Goal: Task Accomplishment & Management: Use online tool/utility

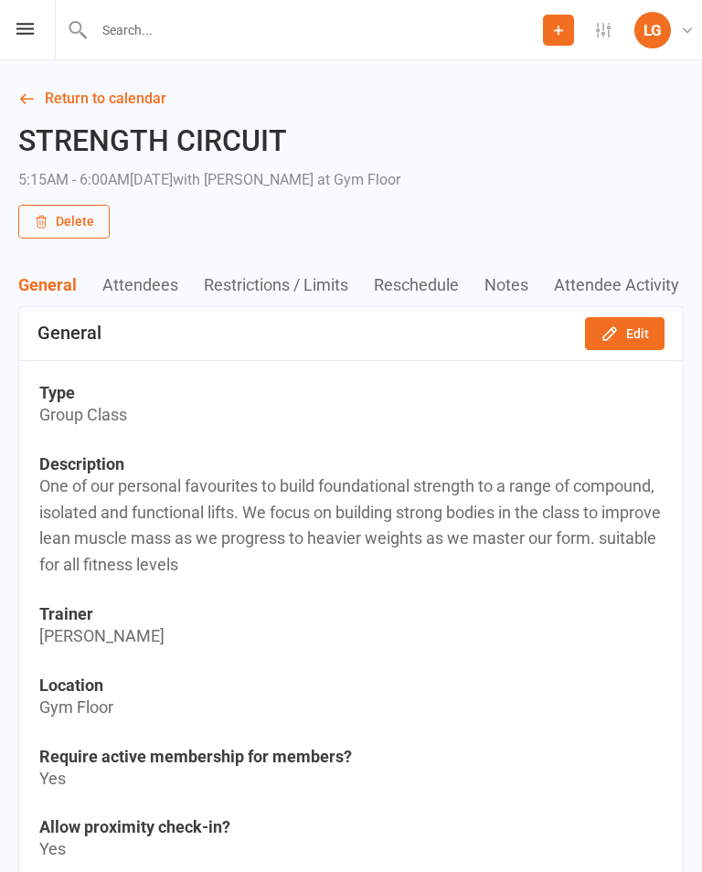
click at [53, 93] on link "Return to calendar" at bounding box center [351, 99] width 666 height 26
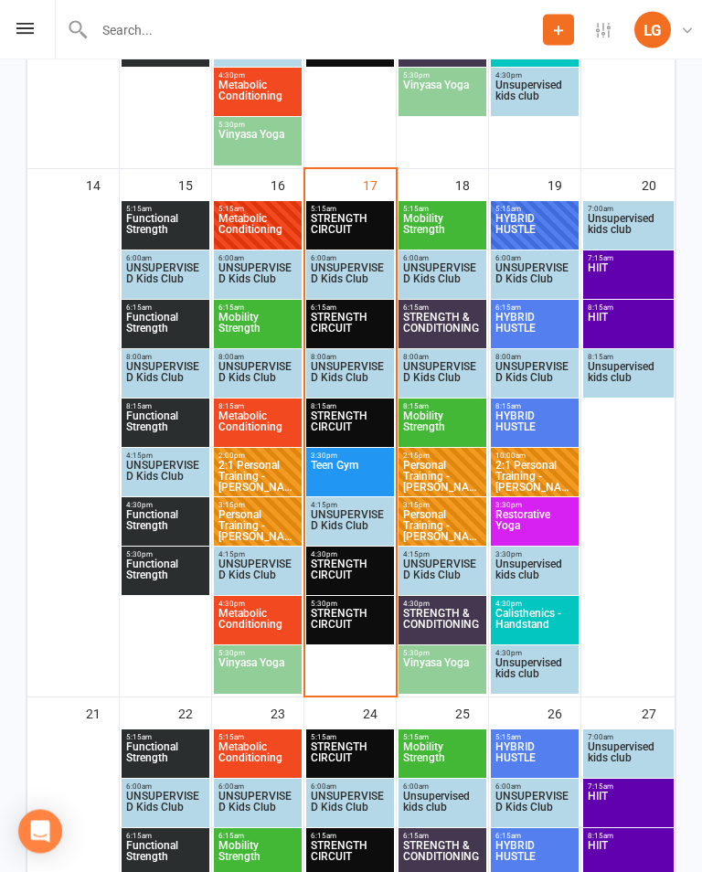
scroll to position [1396, 0]
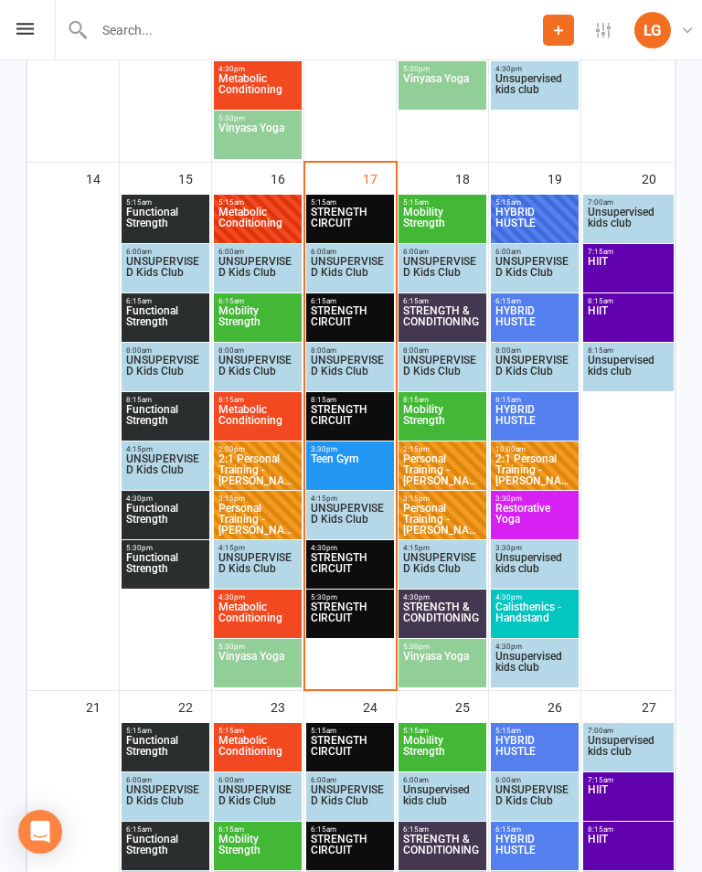
click at [342, 302] on span "6:15am - 7:00am" at bounding box center [350, 301] width 80 height 8
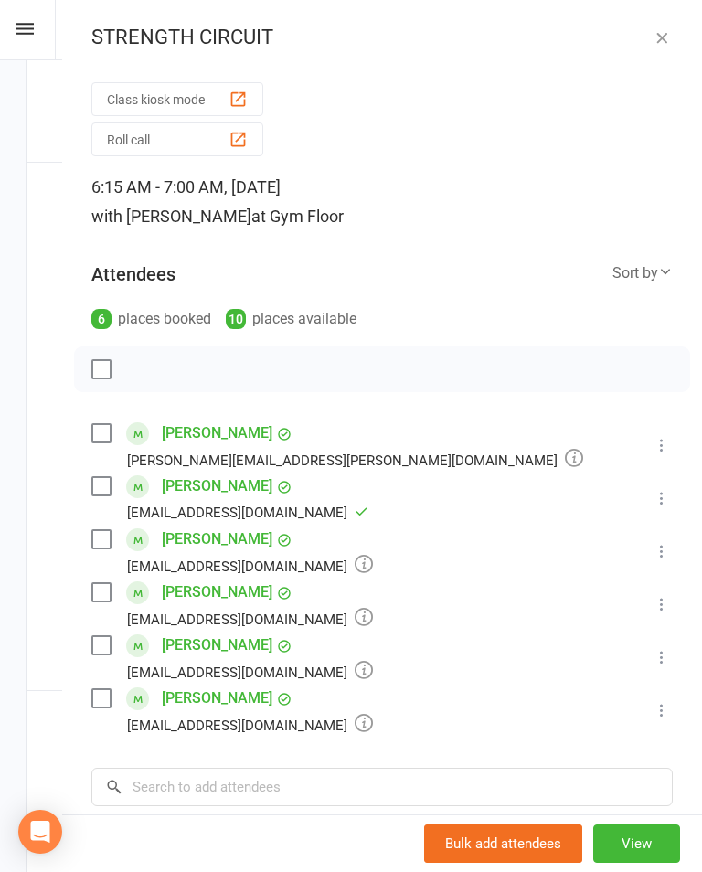
scroll to position [0, 0]
click at [175, 89] on button "Class kiosk mode" at bounding box center [177, 99] width 172 height 34
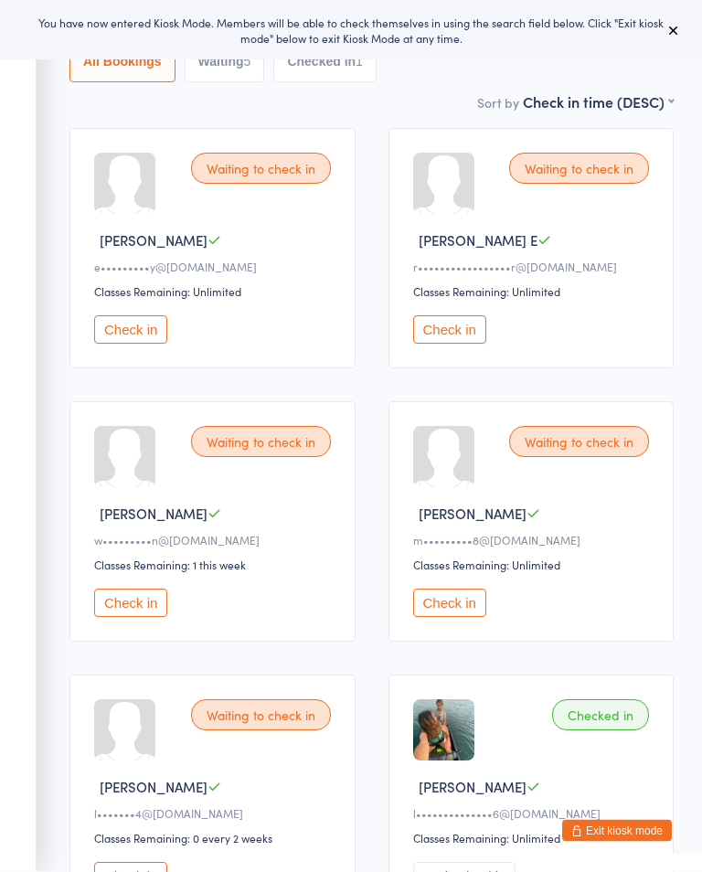
scroll to position [176, 0]
click at [129, 324] on button "Check in" at bounding box center [130, 329] width 73 height 28
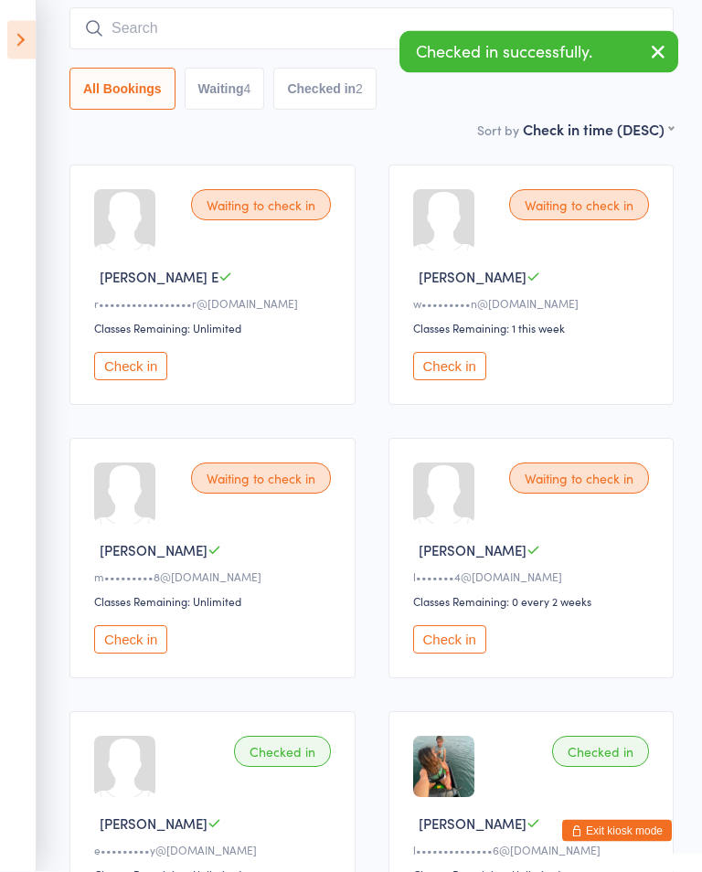
scroll to position [136, 0]
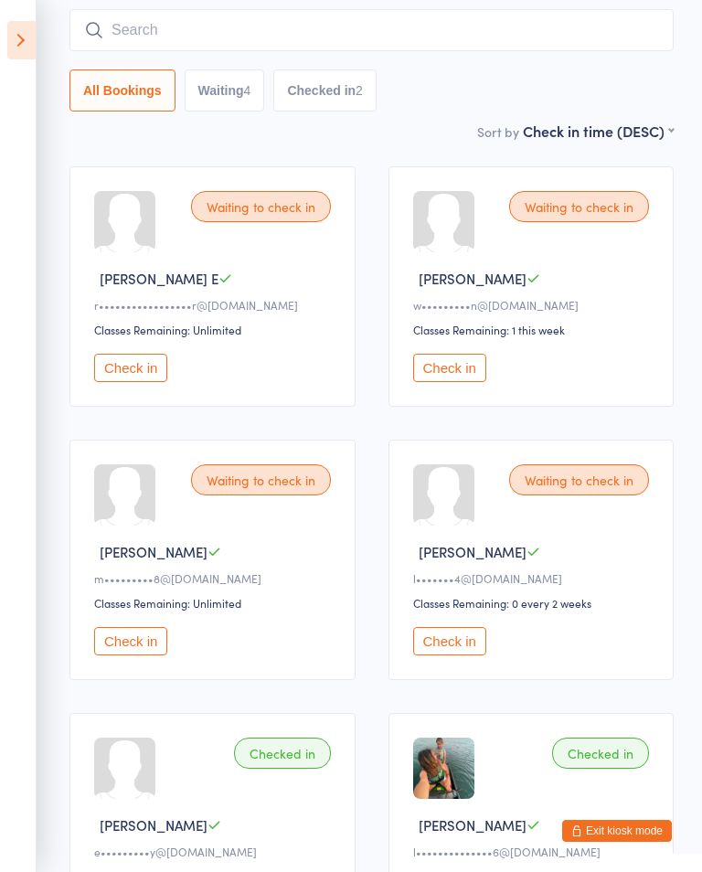
click at [465, 642] on button "Check in" at bounding box center [449, 641] width 73 height 28
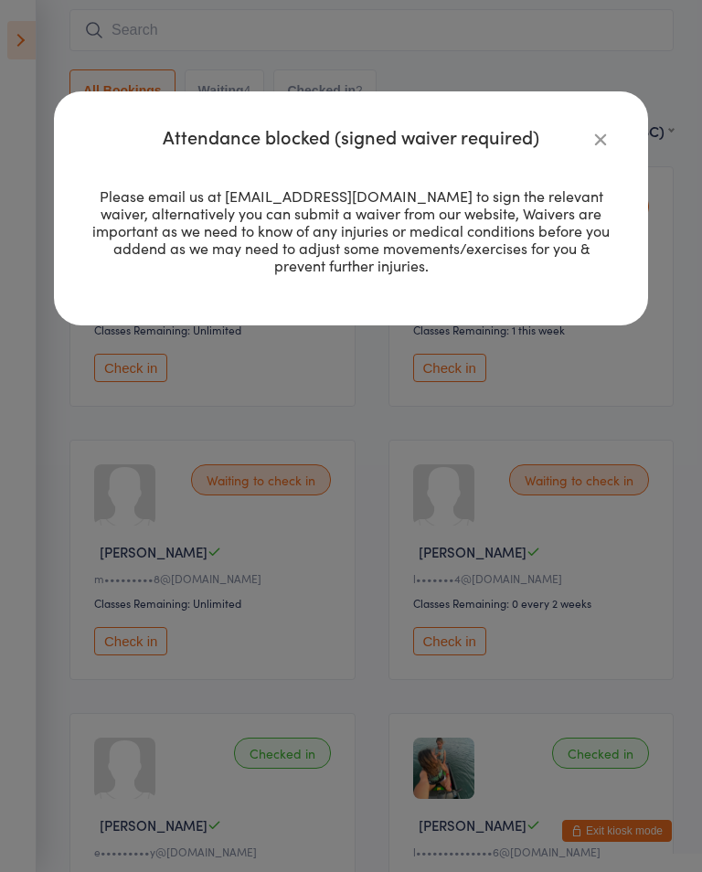
click at [591, 141] on icon "button" at bounding box center [601, 139] width 20 height 20
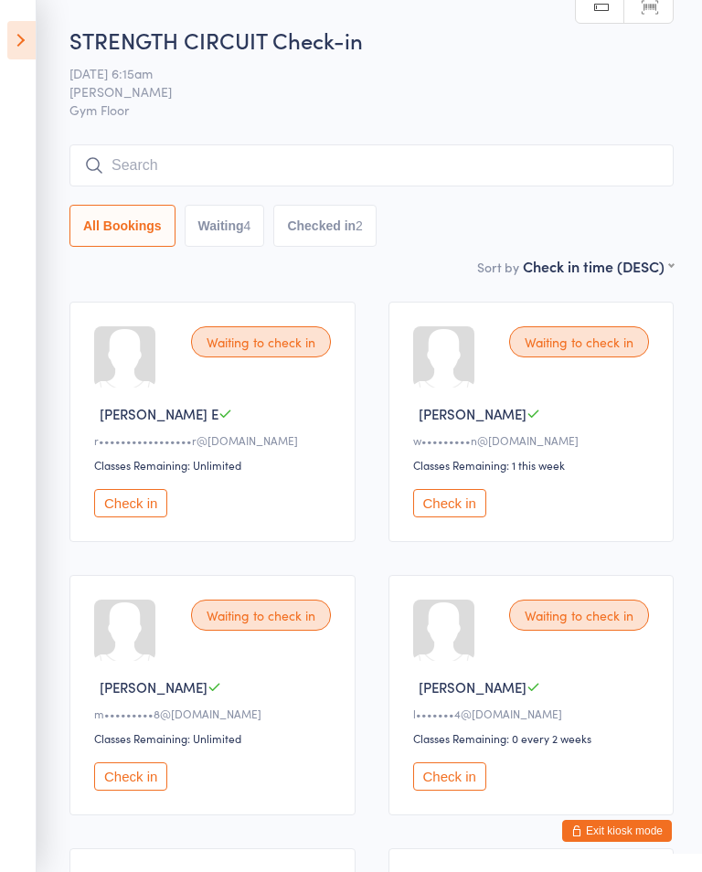
scroll to position [0, 0]
click at [231, 220] on button "Waiting 4" at bounding box center [225, 227] width 80 height 42
select select "0"
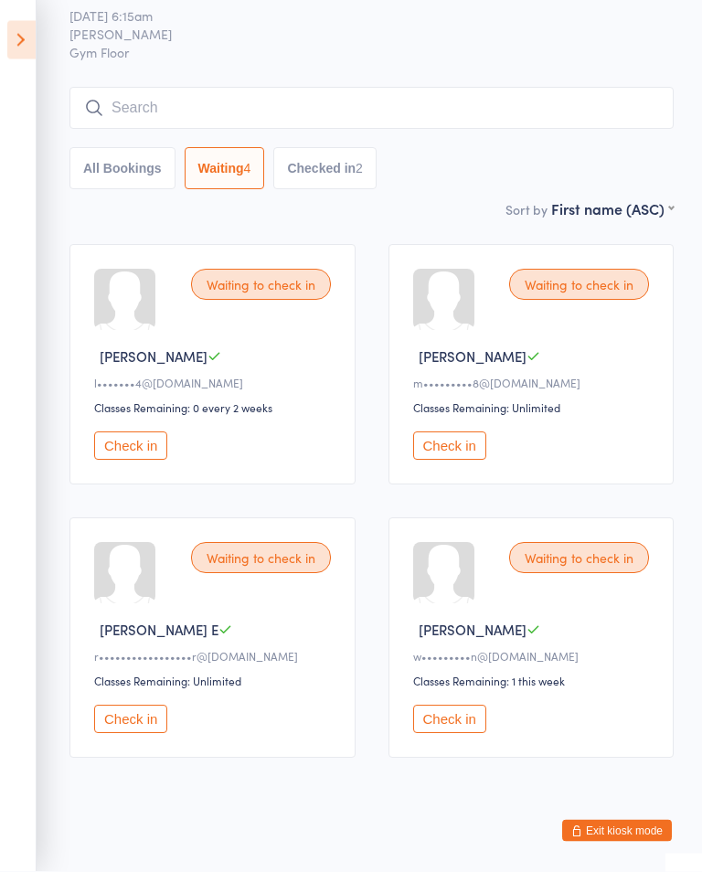
scroll to position [68, 0]
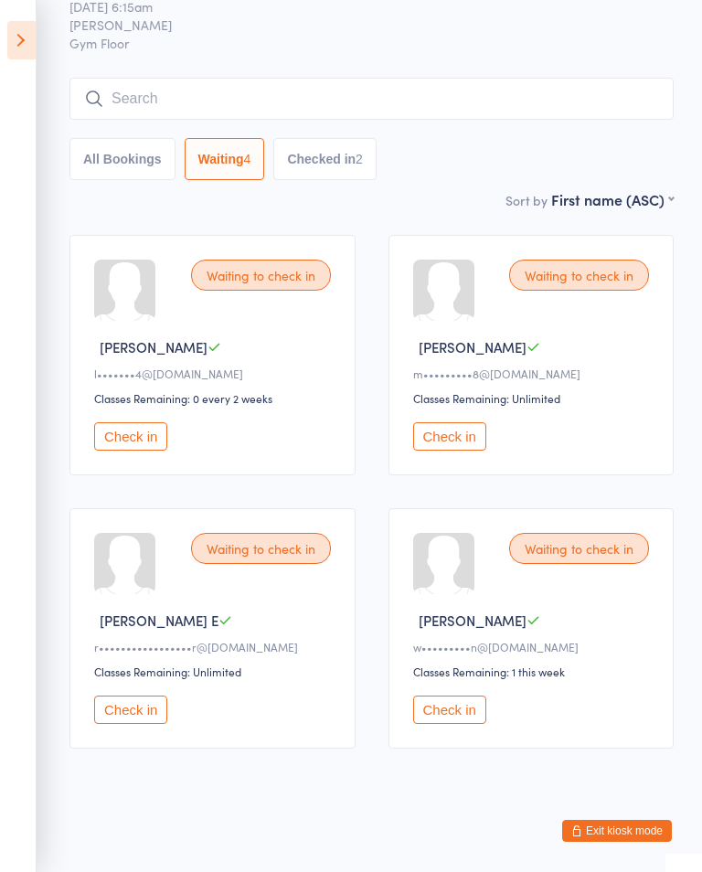
click at [101, 171] on button "All Bookings" at bounding box center [122, 159] width 106 height 42
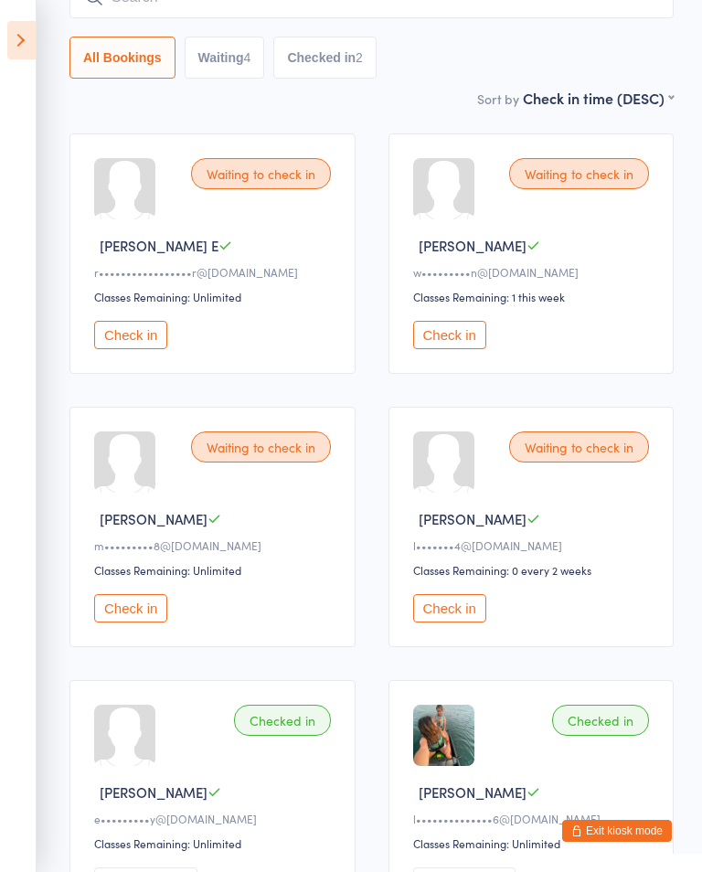
scroll to position [155, 0]
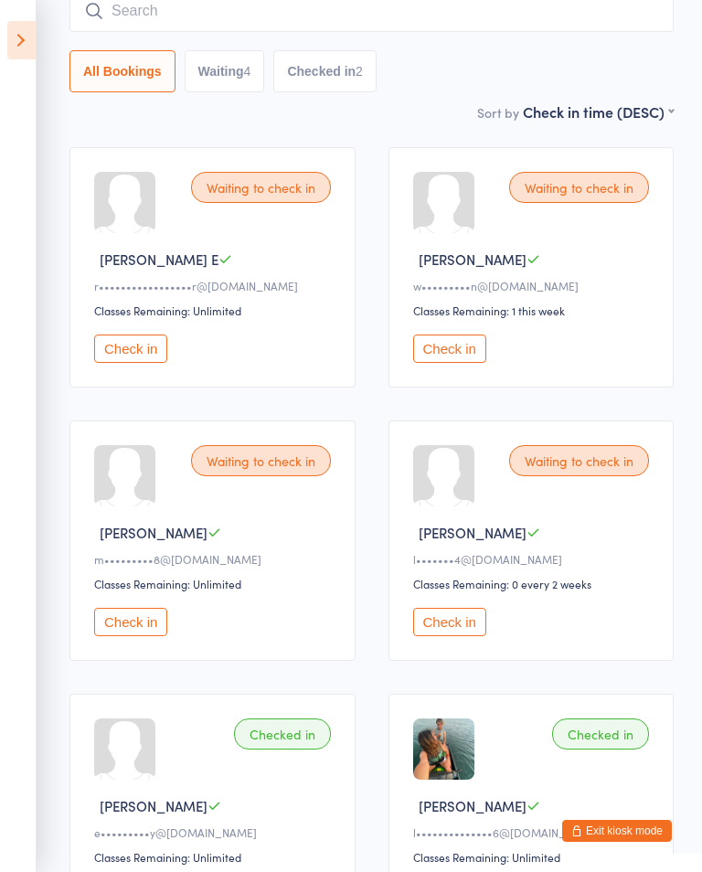
click at [137, 636] on button "Check in" at bounding box center [130, 622] width 73 height 28
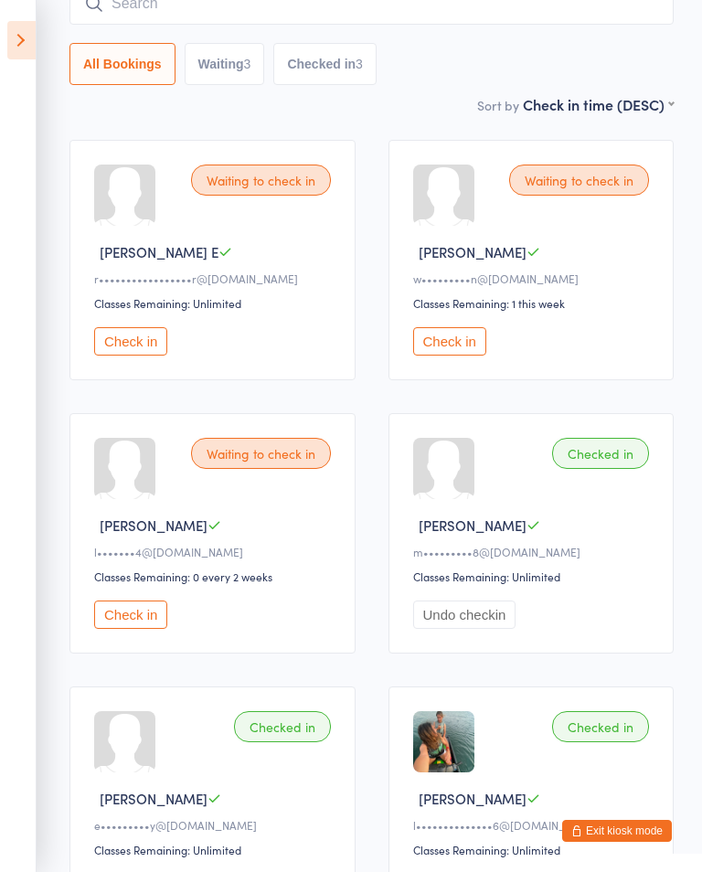
scroll to position [191, 0]
